Goal: Information Seeking & Learning: Learn about a topic

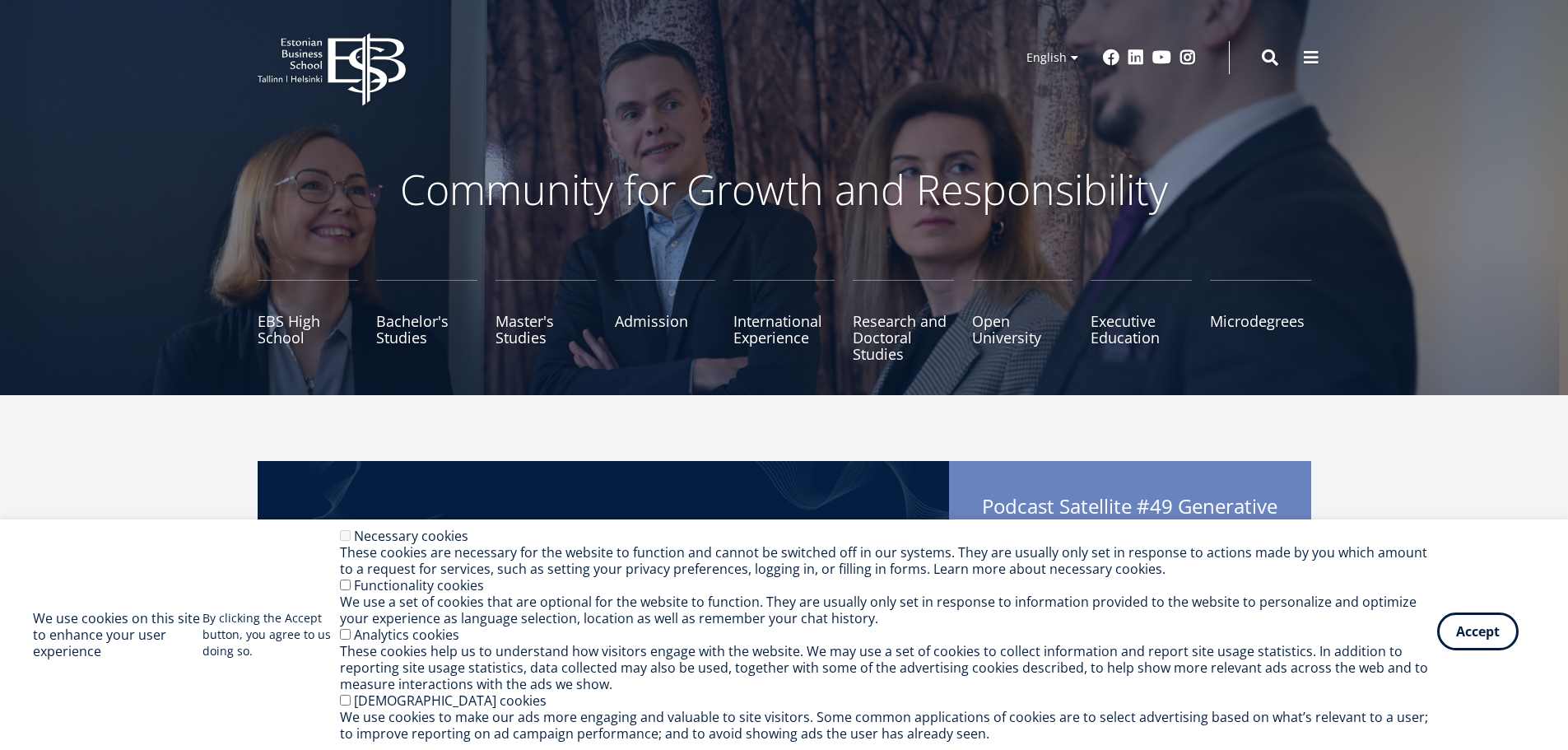
click at [1478, 637] on button "Accept" at bounding box center [1477, 631] width 81 height 38
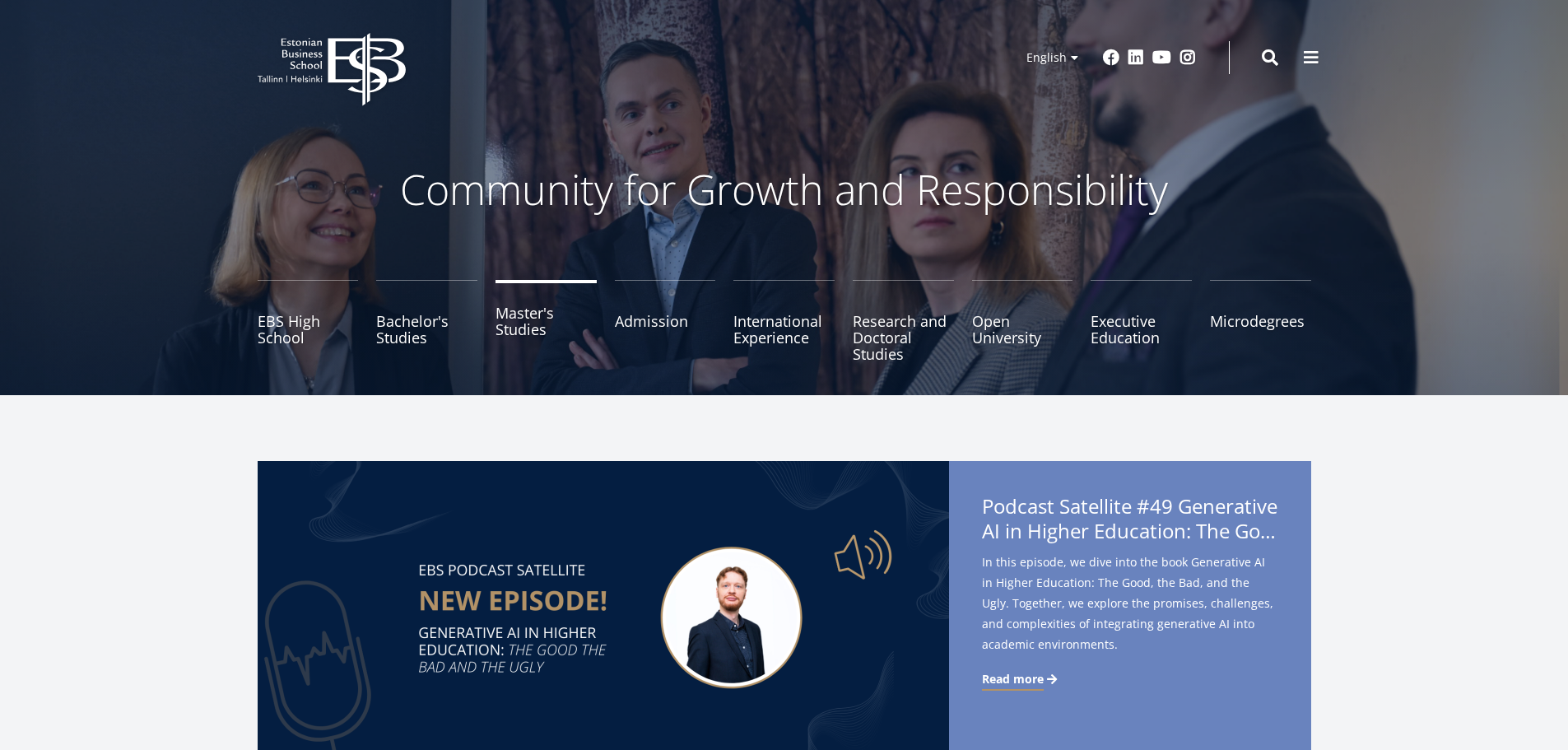
click at [520, 336] on link "Master's Studies" at bounding box center [545, 320] width 101 height 82
click at [513, 323] on link "Master's Studies" at bounding box center [545, 320] width 101 height 82
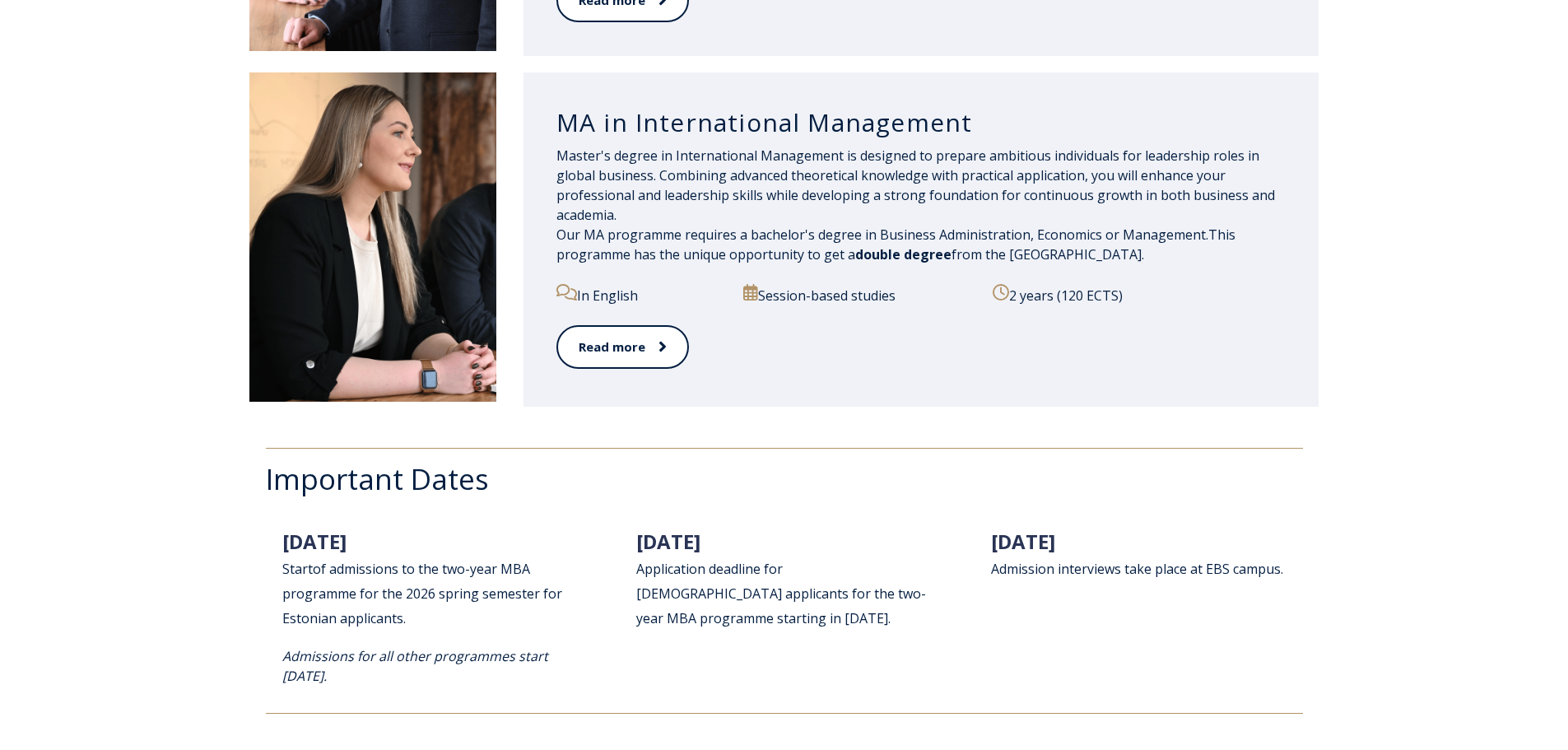
scroll to position [1894, 0]
click at [650, 338] on span at bounding box center [653, 346] width 21 height 17
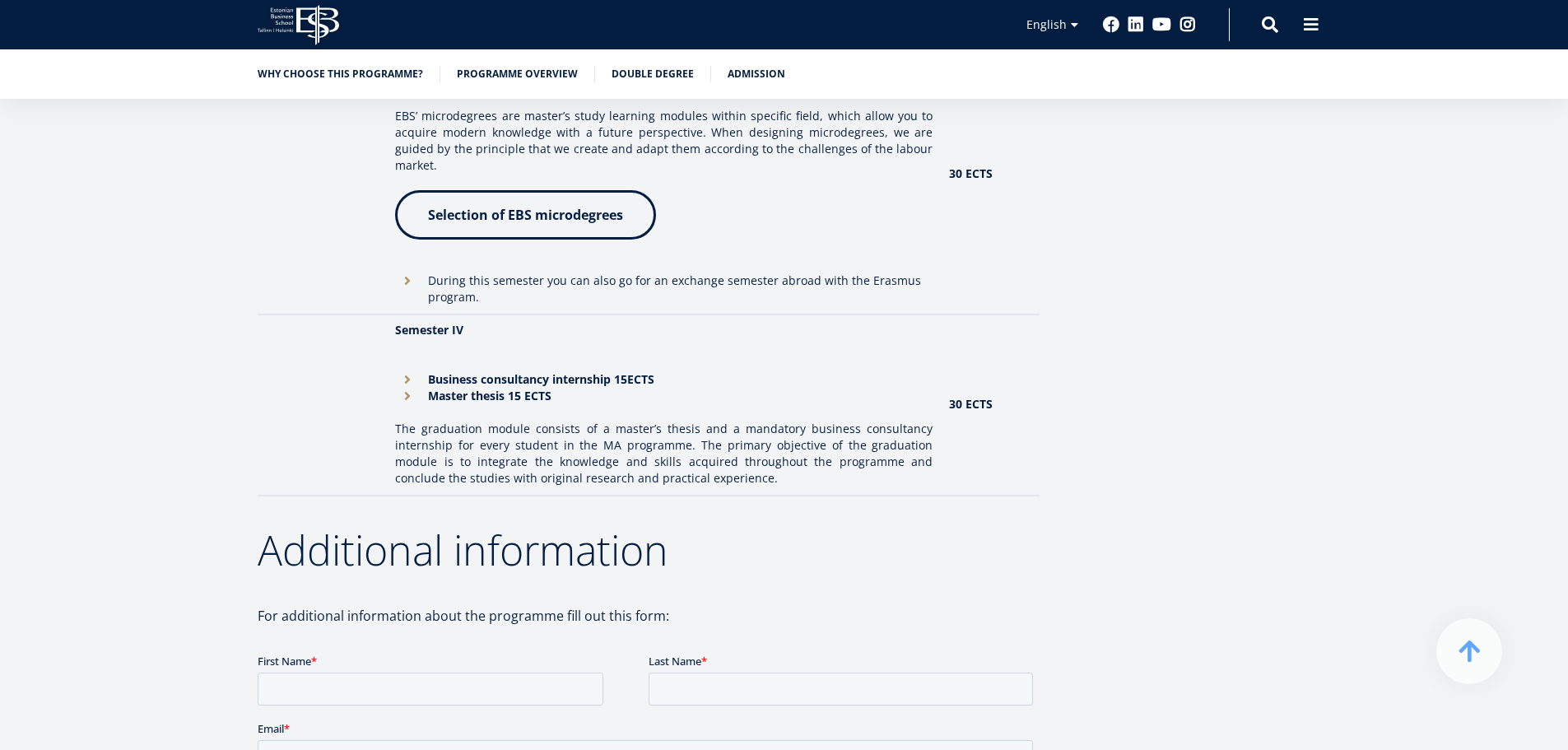
scroll to position [1926, 0]
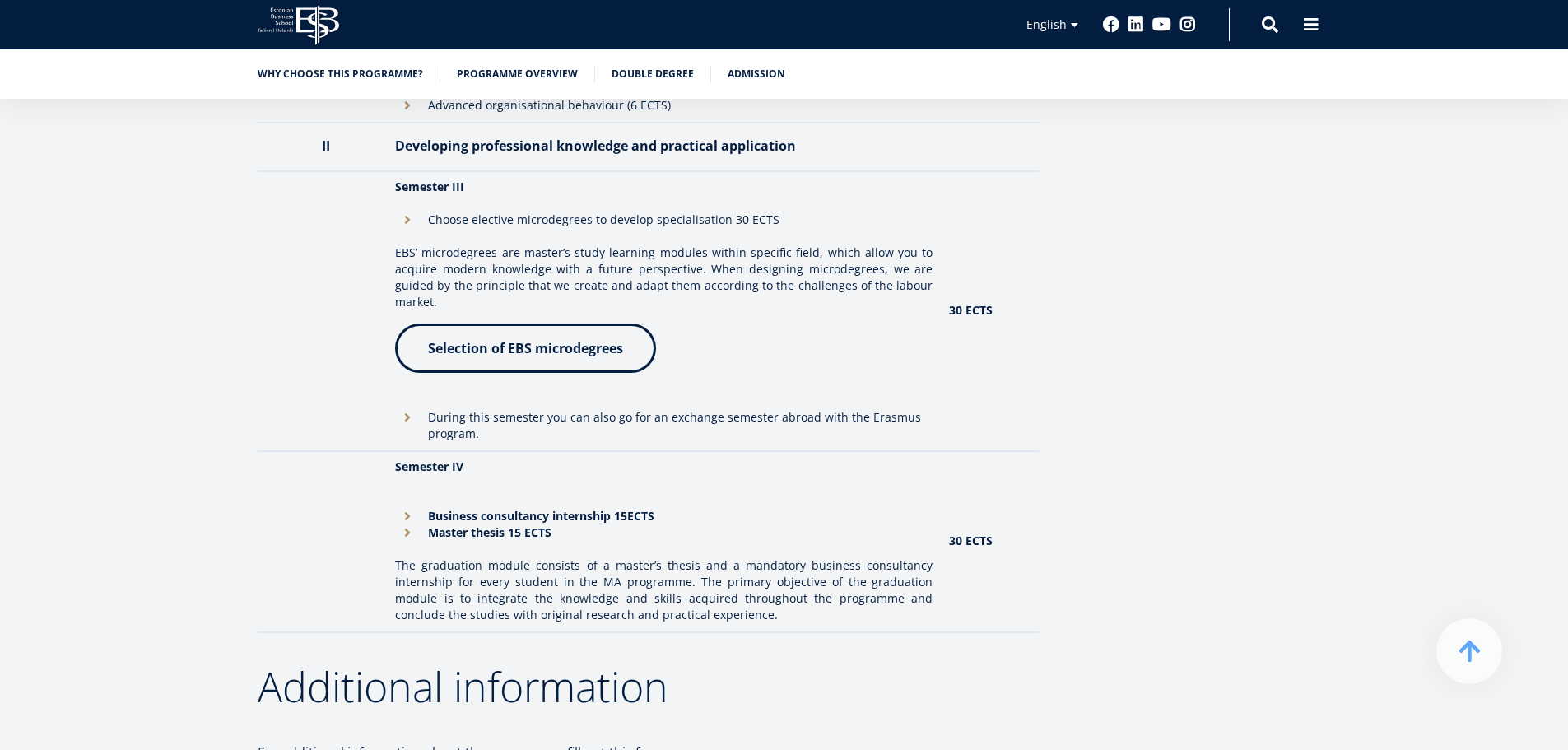
click at [545, 347] on link "Selection of EBS microdegrees" at bounding box center [526, 347] width 261 height 49
